Goal: Navigation & Orientation: Find specific page/section

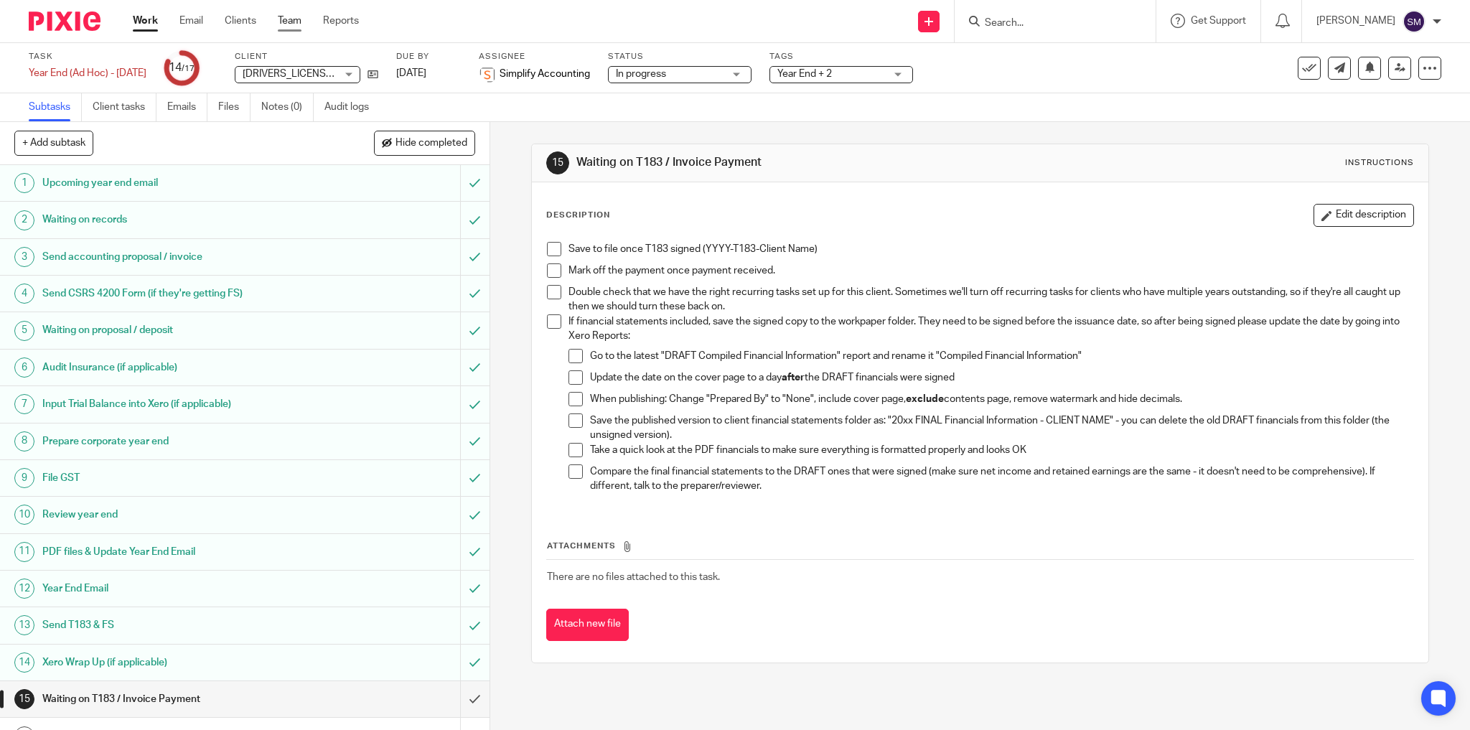
click at [283, 19] on link "Team" at bounding box center [290, 21] width 24 height 14
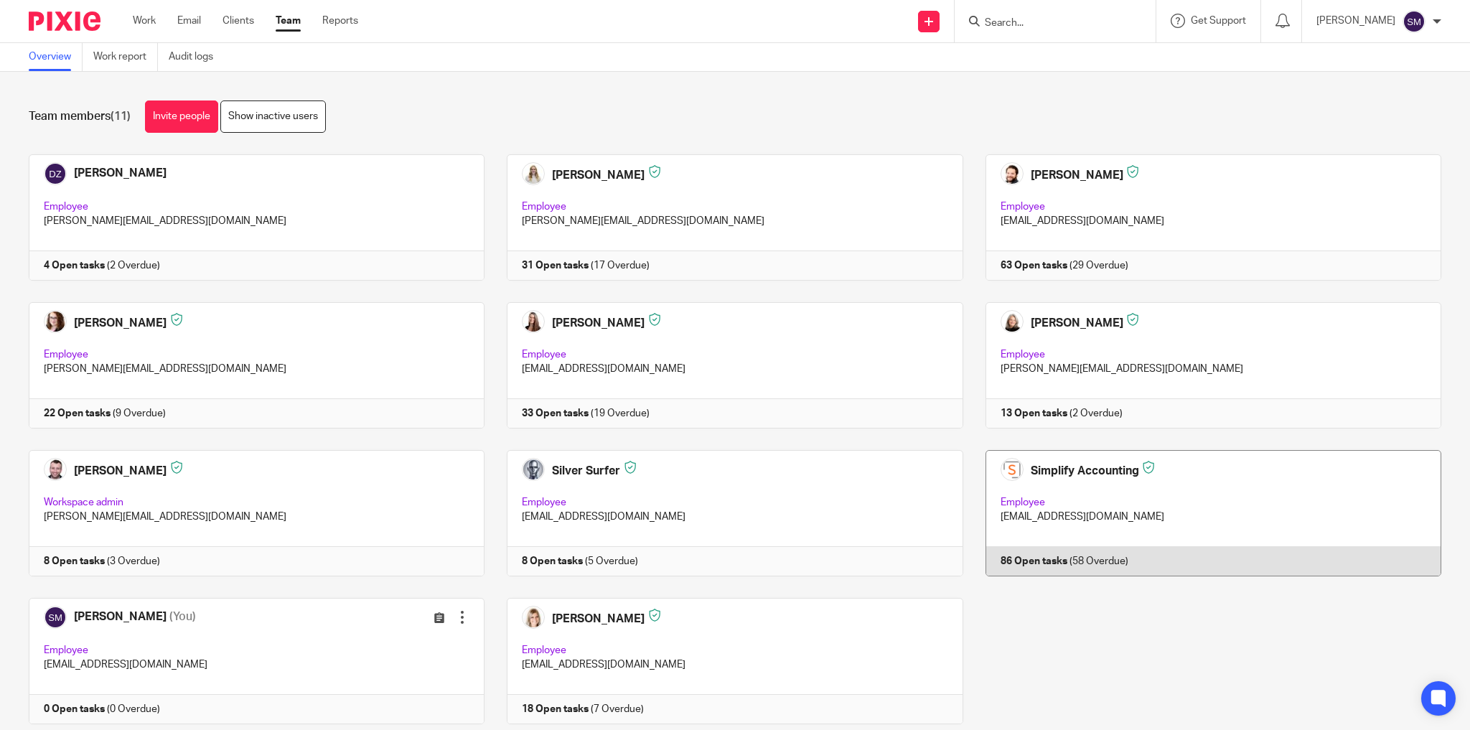
click at [1162, 479] on link at bounding box center [1202, 513] width 478 height 126
